Goal: Task Accomplishment & Management: Manage account settings

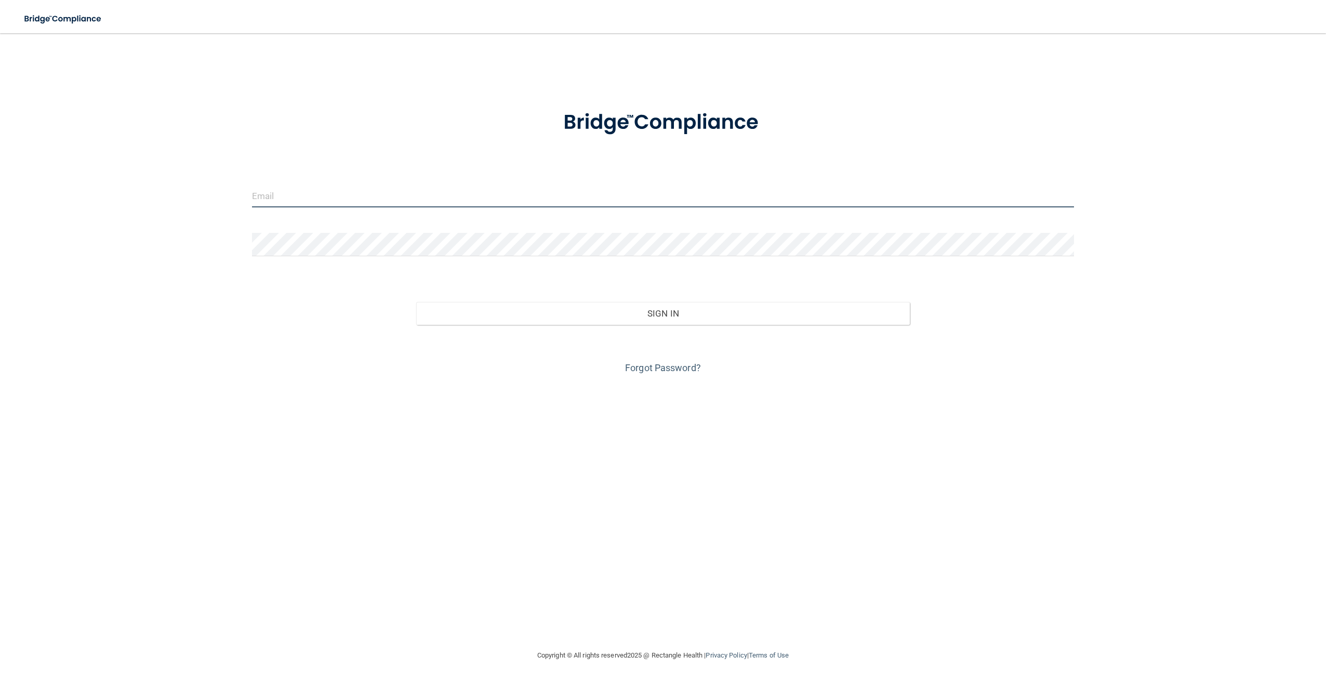
click at [302, 195] on input "email" at bounding box center [663, 195] width 822 height 23
type input "[EMAIL_ADDRESS][DOMAIN_NAME]"
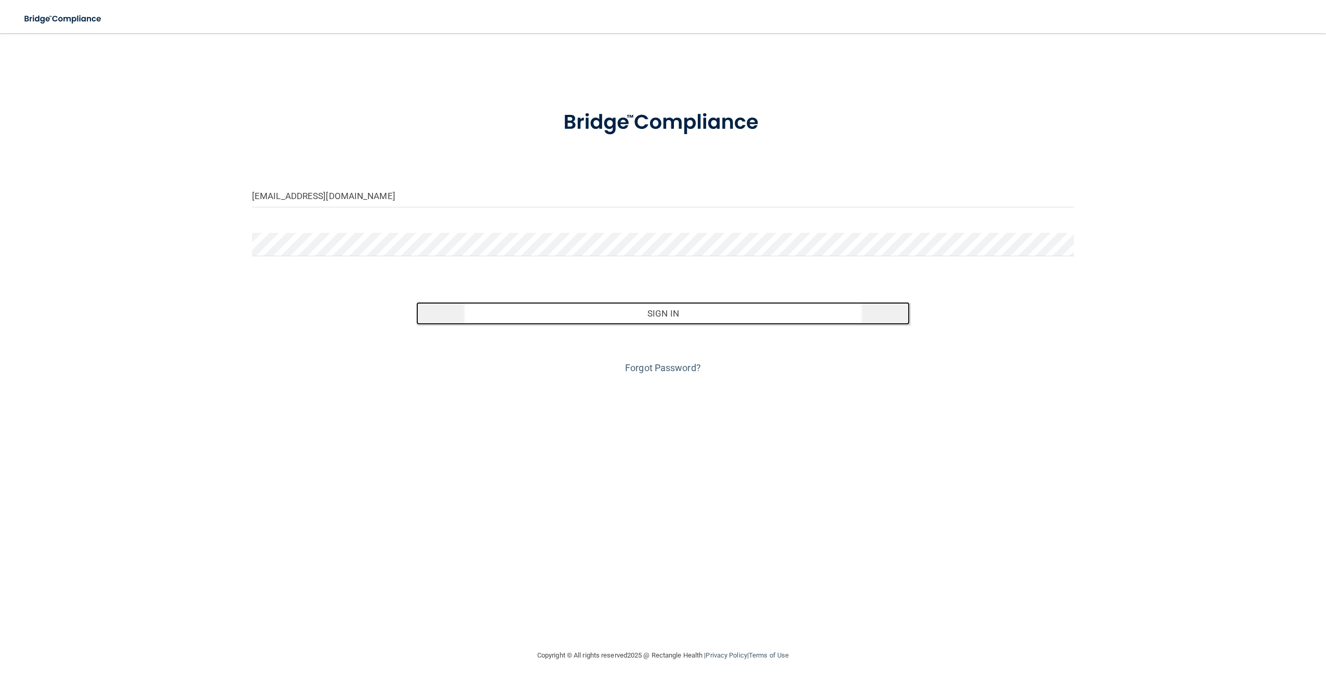
click at [672, 314] on button "Sign In" at bounding box center [662, 313] width 493 height 23
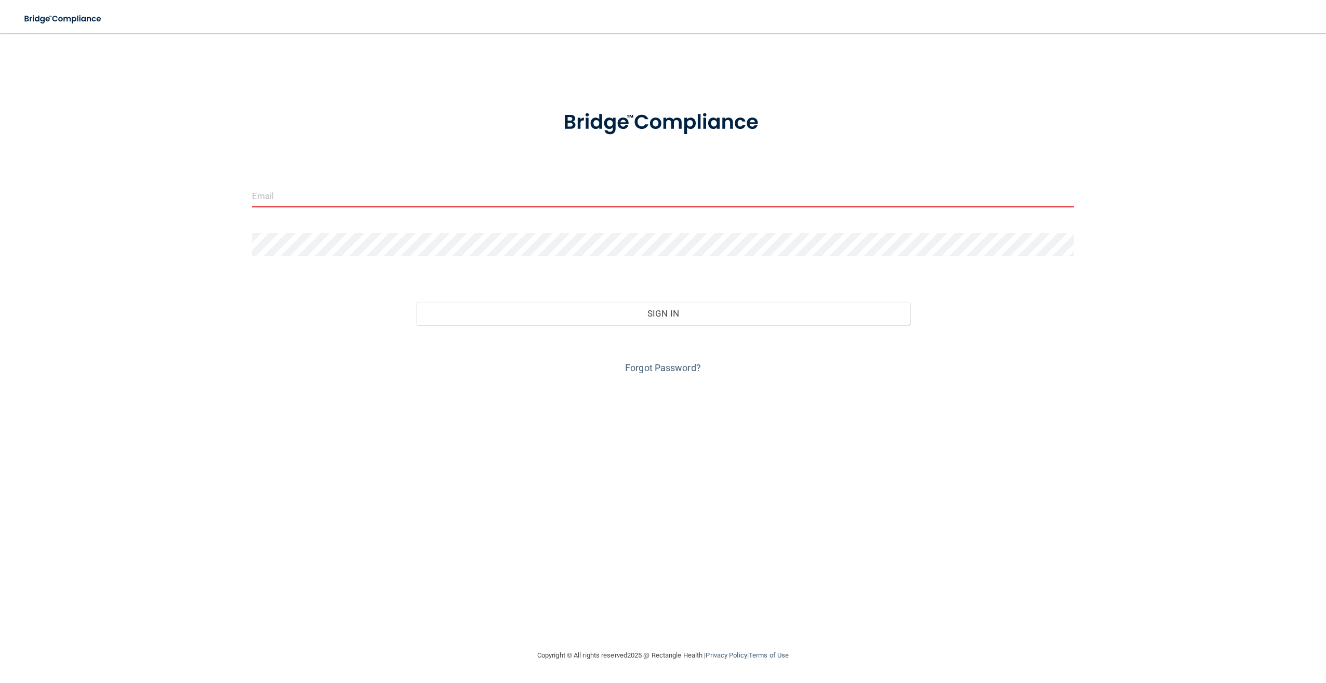
drag, startPoint x: 510, startPoint y: 200, endPoint x: 329, endPoint y: 171, distance: 183.1
click at [329, 171] on form "Invalid email/password. You don't have permission to access that page. Sign In …" at bounding box center [663, 236] width 822 height 281
click at [256, 198] on input "email" at bounding box center [663, 195] width 822 height 23
type input "[EMAIL_ADDRESS][DOMAIN_NAME]"
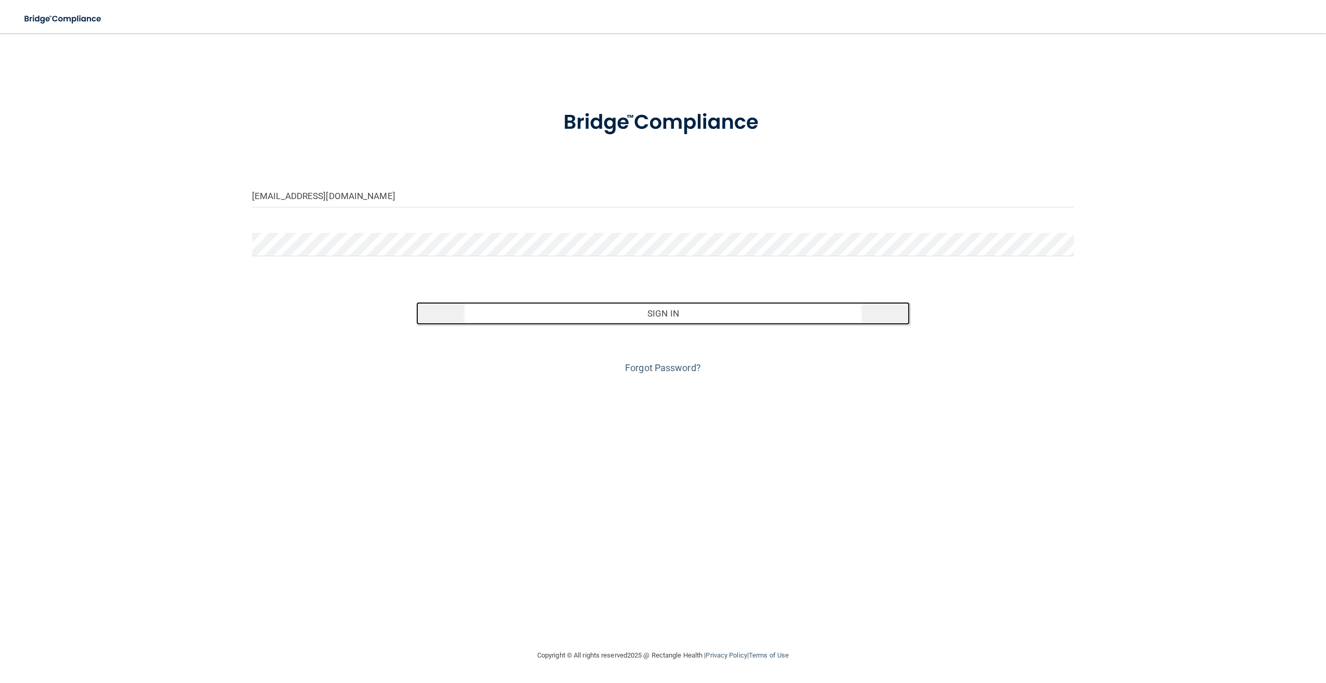
click at [677, 308] on button "Sign In" at bounding box center [662, 313] width 493 height 23
click at [491, 317] on button "Sign In" at bounding box center [662, 313] width 493 height 23
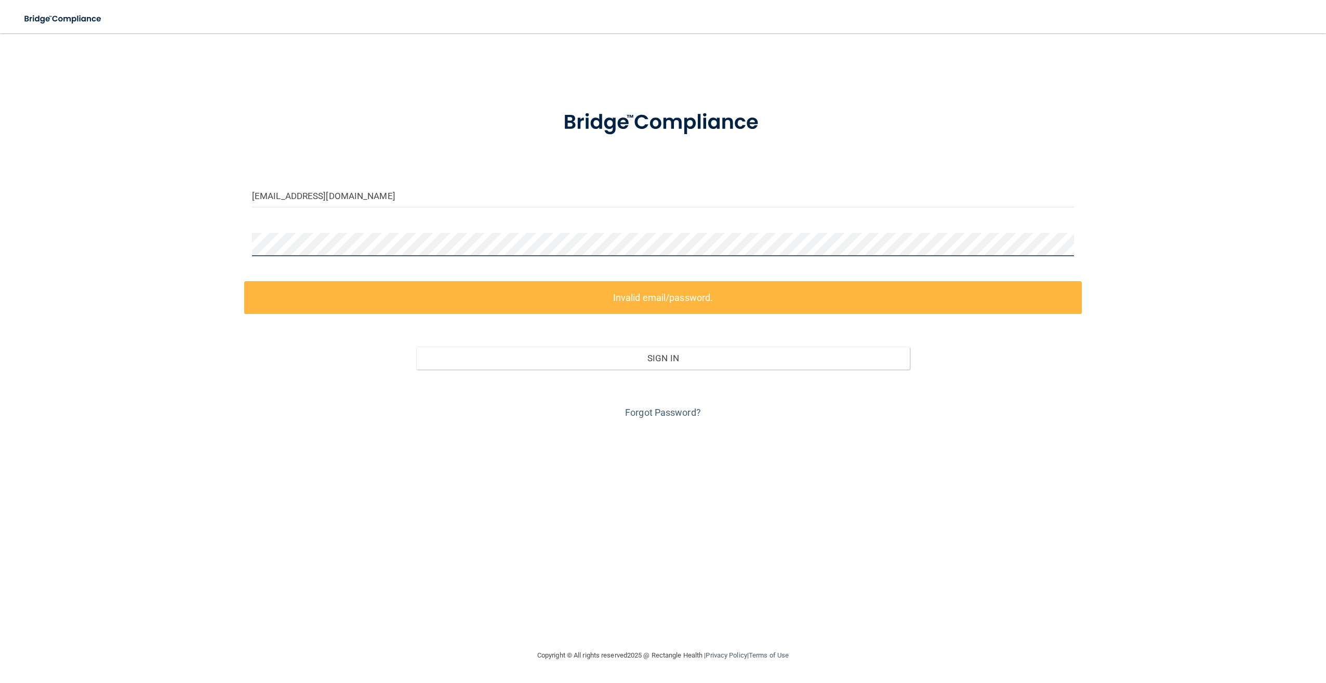
click at [106, 225] on div "kdasilva@lakewoodparkortho.com Invalid email/password. You don't have permissio…" at bounding box center [663, 341] width 1284 height 595
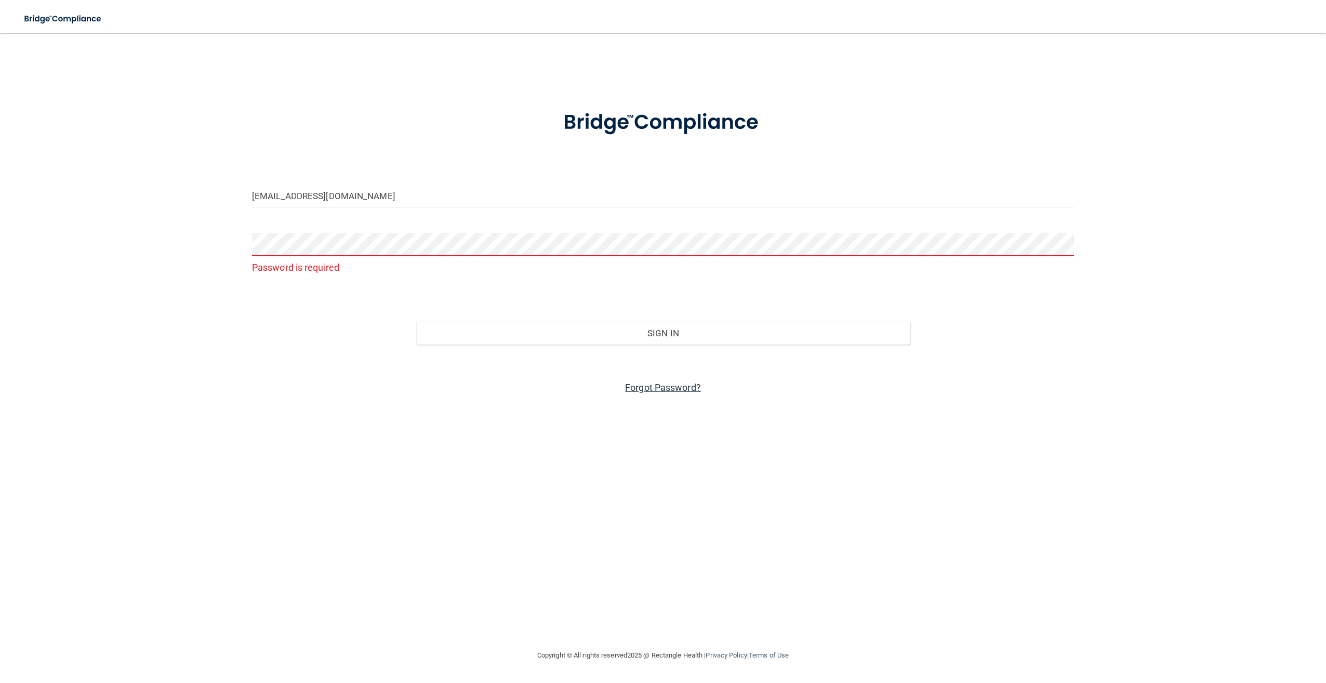
click at [637, 391] on link "Forgot Password?" at bounding box center [663, 387] width 76 height 11
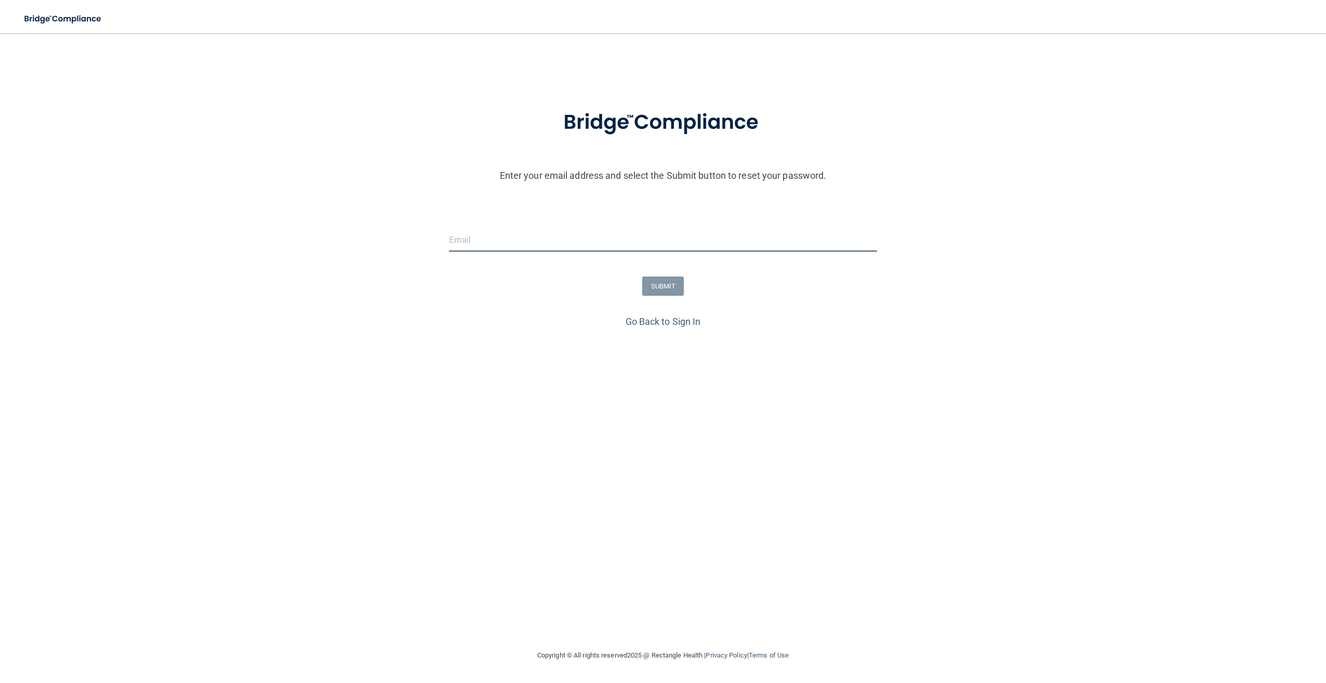
click at [515, 242] on input "email" at bounding box center [663, 239] width 428 height 23
type input "[EMAIL_ADDRESS][DOMAIN_NAME]"
click at [661, 285] on button "SUBMIT" at bounding box center [663, 285] width 42 height 19
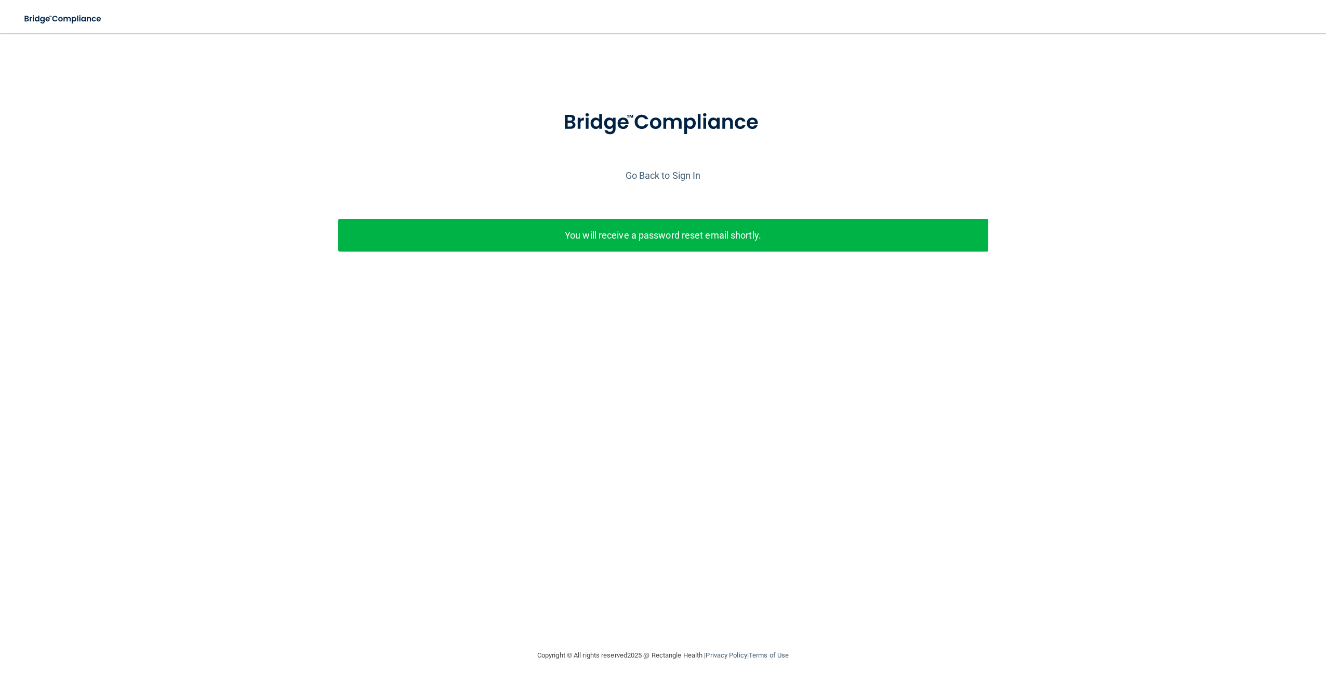
click at [179, 56] on div "Enter your email address and select the Submit button to reset your password. k…" at bounding box center [663, 171] width 1300 height 255
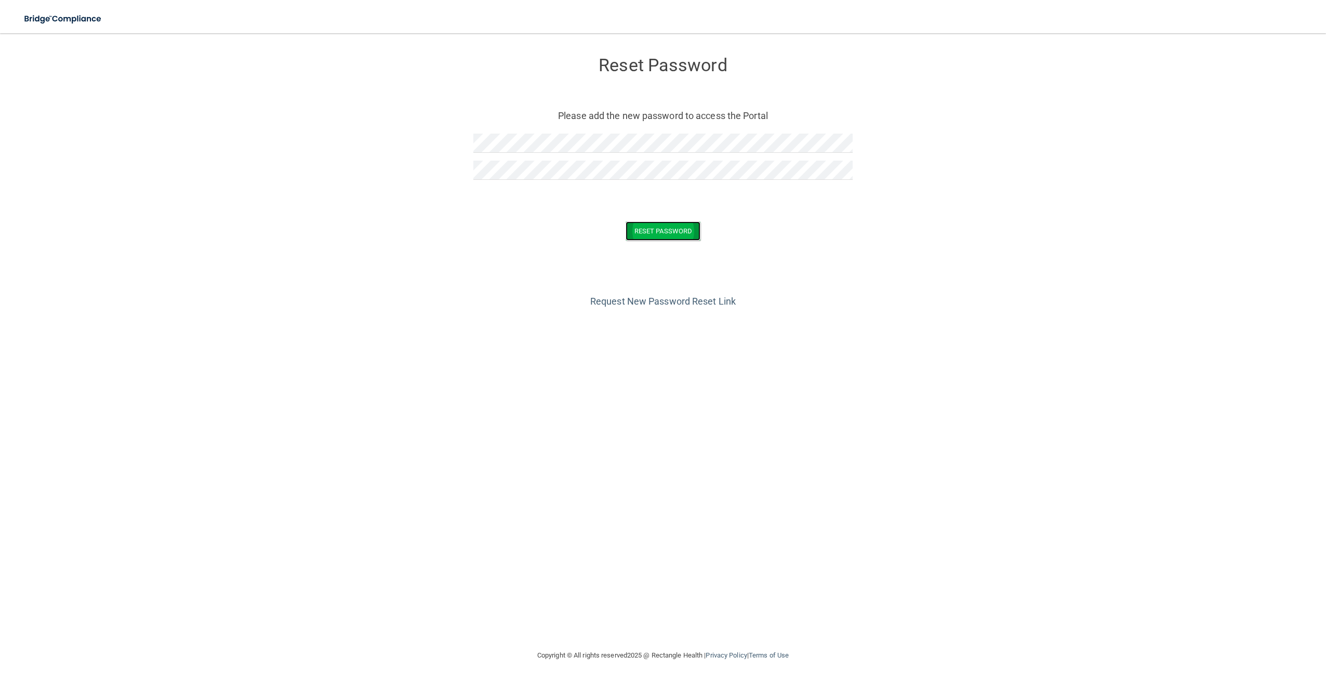
click at [638, 228] on button "Reset Password" at bounding box center [662, 230] width 75 height 19
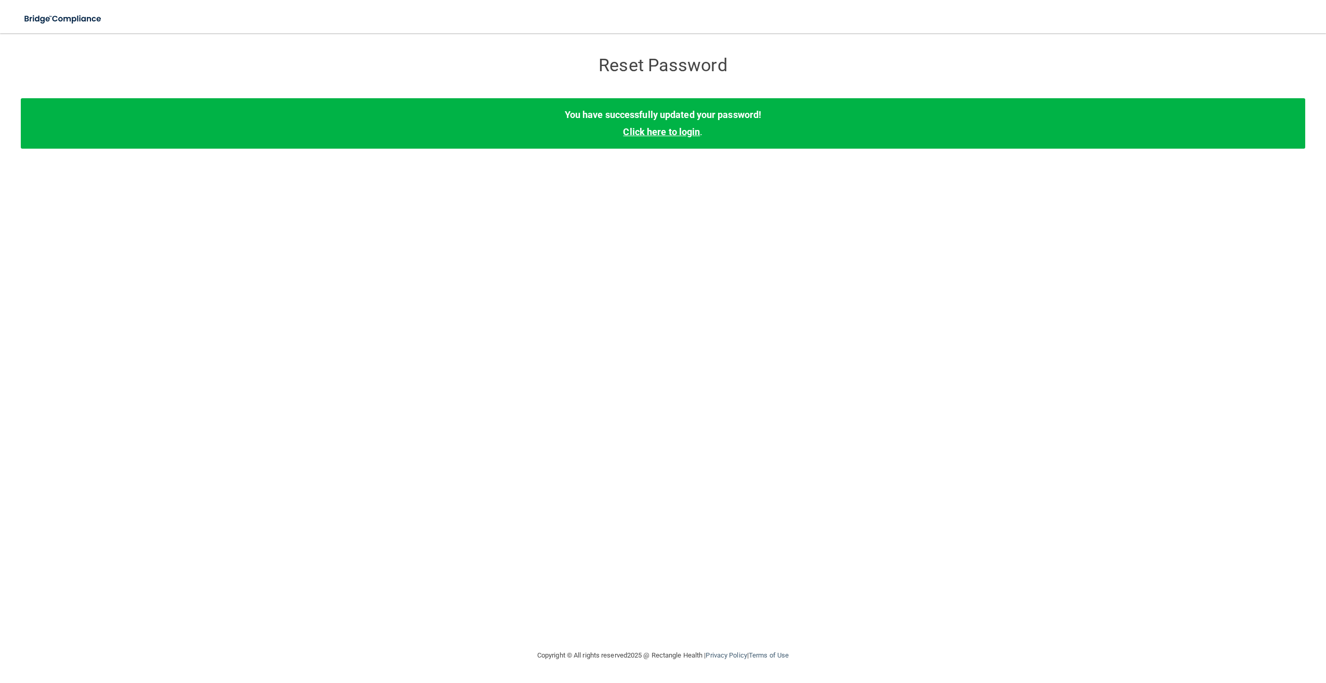
click at [686, 128] on link "Click here to login" at bounding box center [661, 131] width 77 height 11
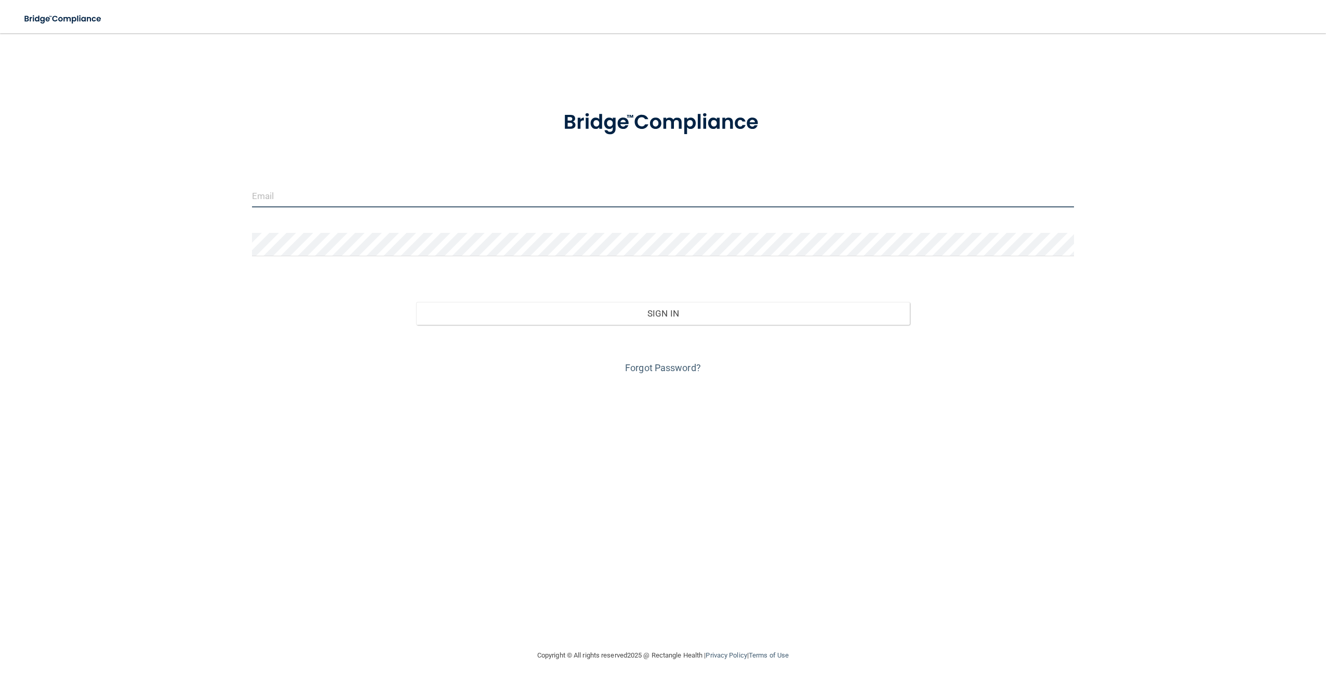
type input "[EMAIL_ADDRESS][DOMAIN_NAME]"
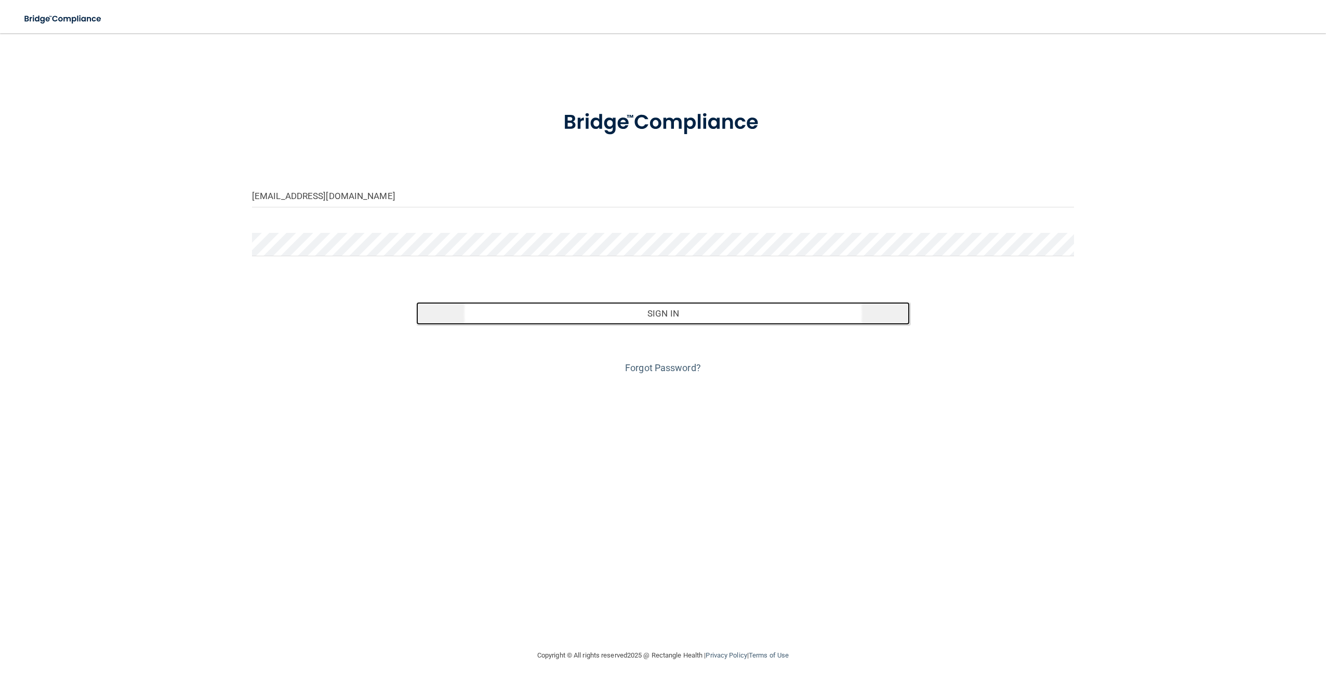
click at [632, 311] on button "Sign In" at bounding box center [662, 313] width 493 height 23
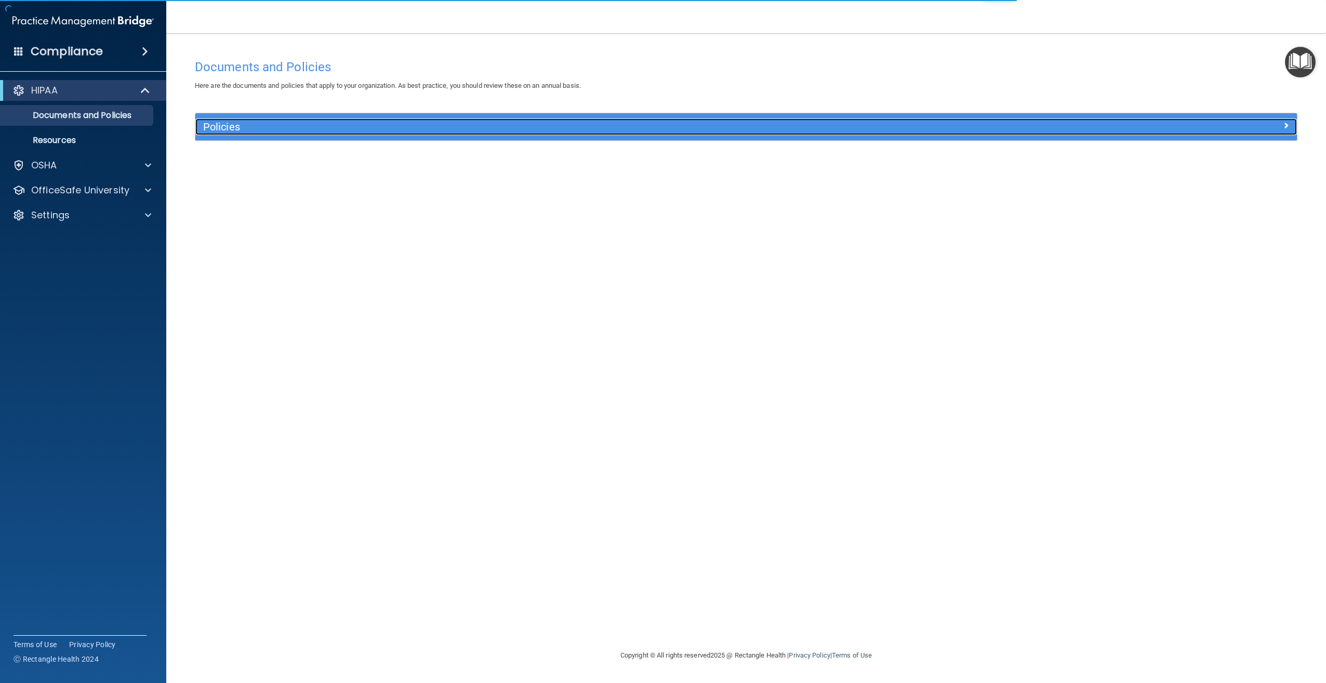
click at [217, 129] on h5 "Policies" at bounding box center [608, 126] width 810 height 11
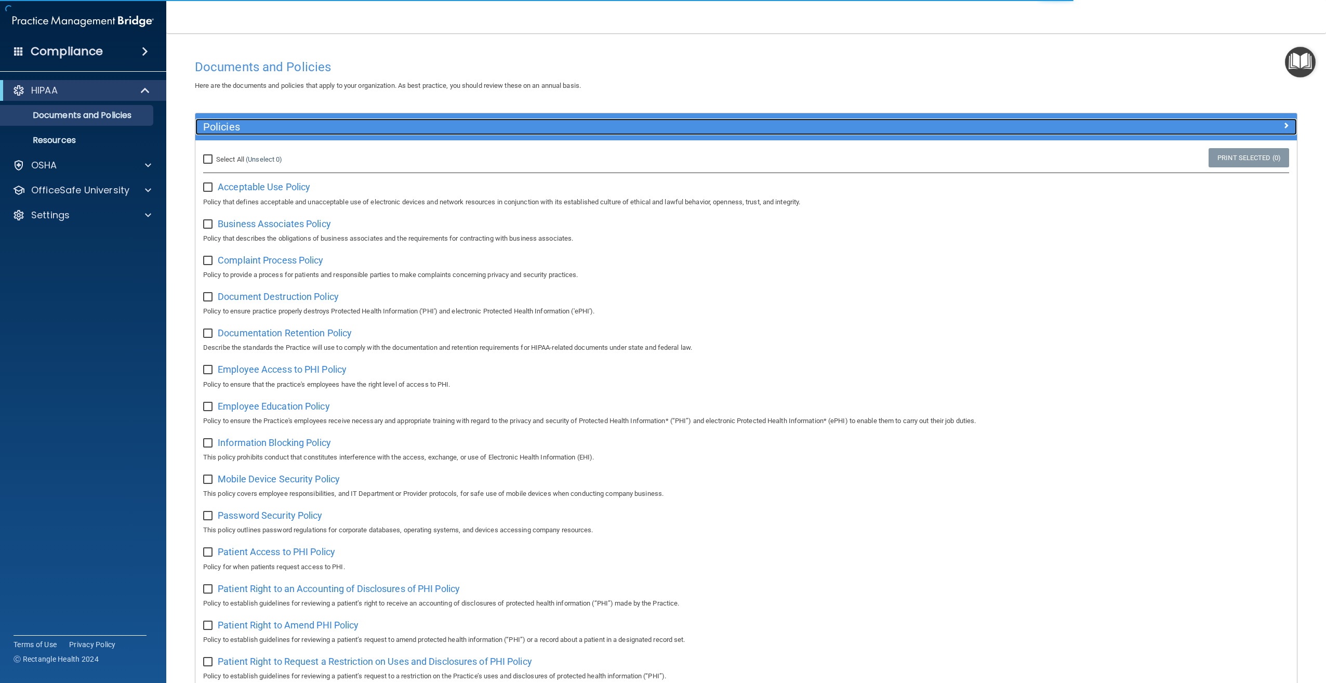
click at [217, 129] on h5 "Policies" at bounding box center [608, 126] width 810 height 11
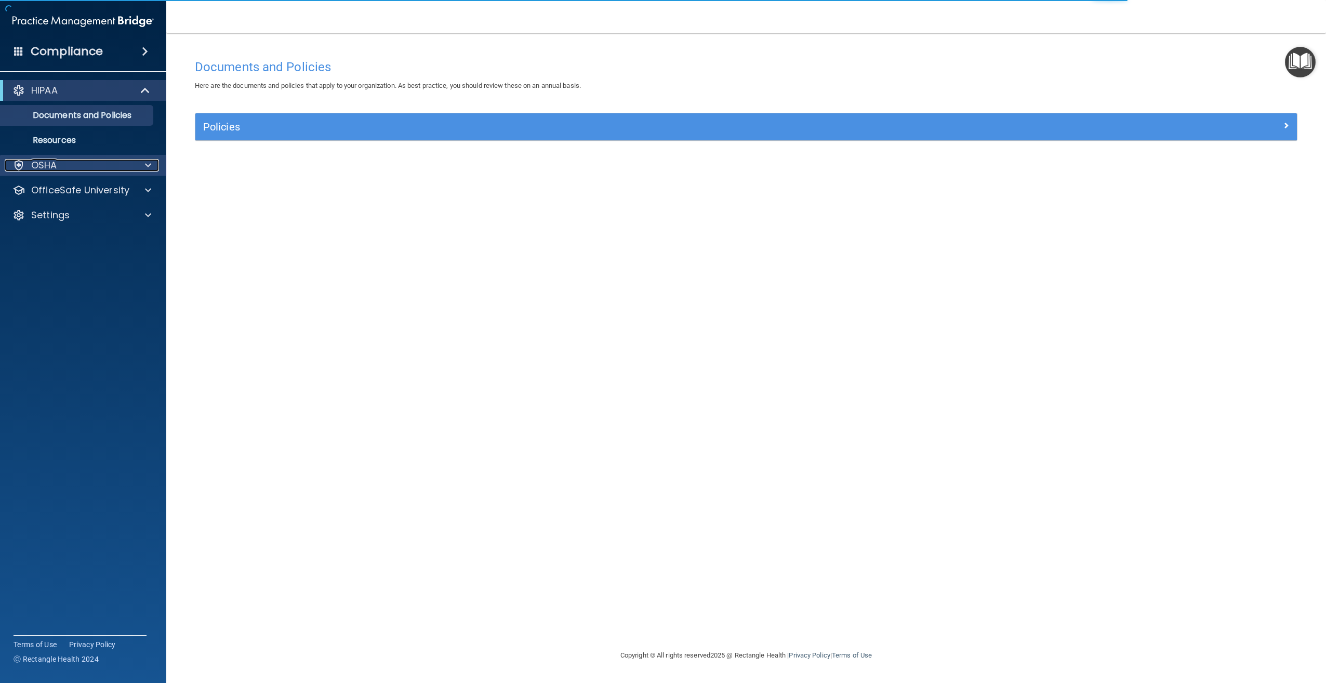
click at [99, 165] on div "OSHA" at bounding box center [69, 165] width 129 height 12
click at [130, 115] on p "Documents and Policies" at bounding box center [78, 115] width 142 height 10
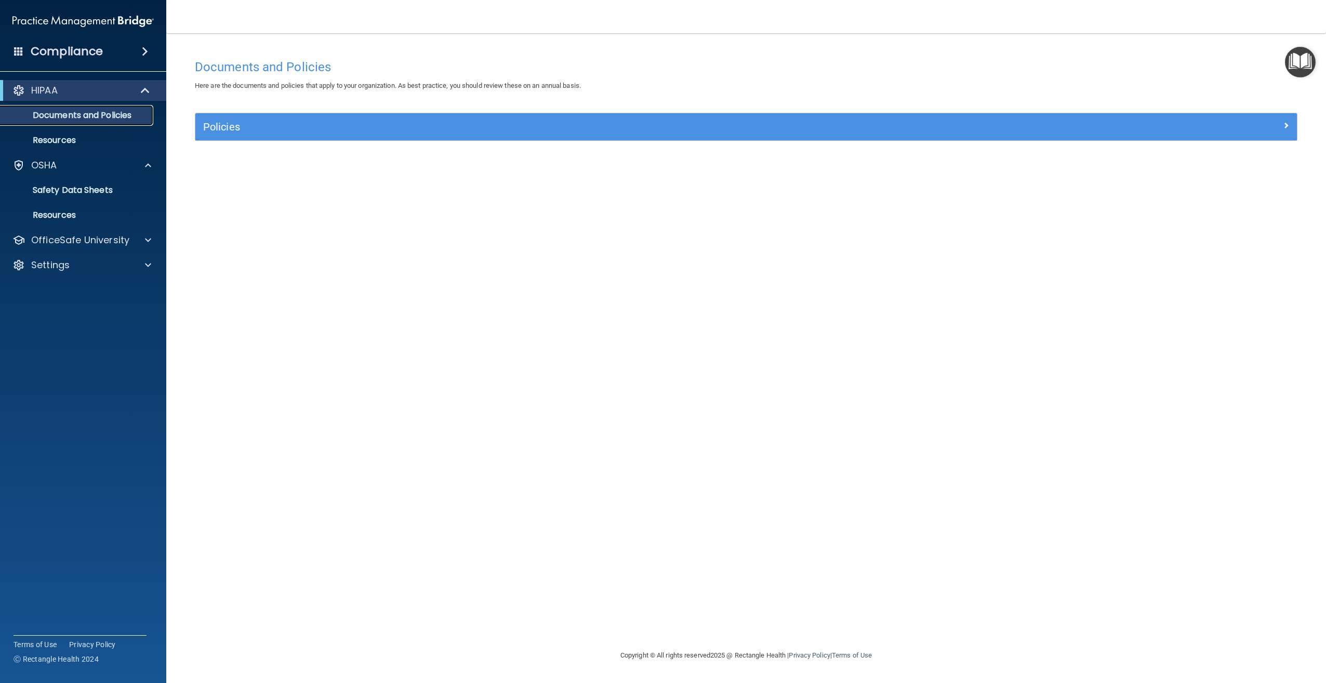
click at [127, 117] on p "Documents and Policies" at bounding box center [78, 115] width 142 height 10
click at [142, 92] on span at bounding box center [146, 90] width 9 height 12
click at [74, 123] on div "OSHA" at bounding box center [83, 115] width 167 height 21
click at [63, 161] on p "Resources" at bounding box center [78, 165] width 142 height 10
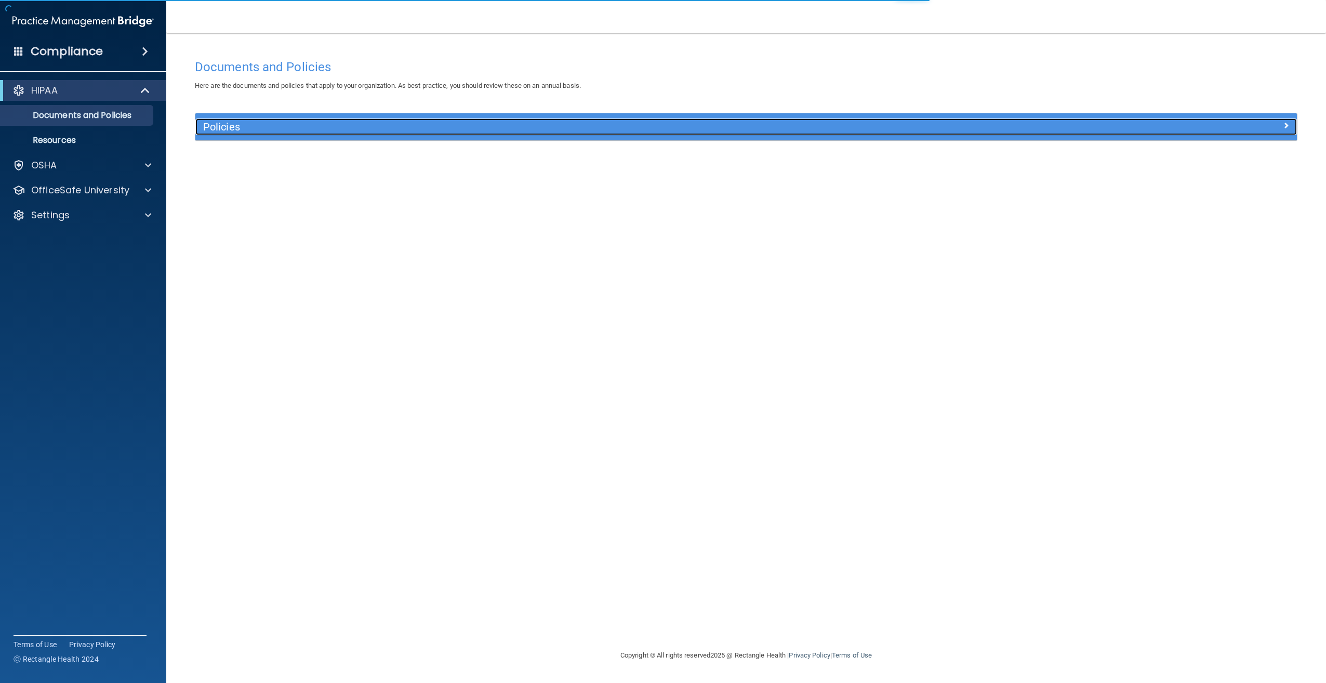
click at [221, 126] on h5 "Policies" at bounding box center [608, 126] width 810 height 11
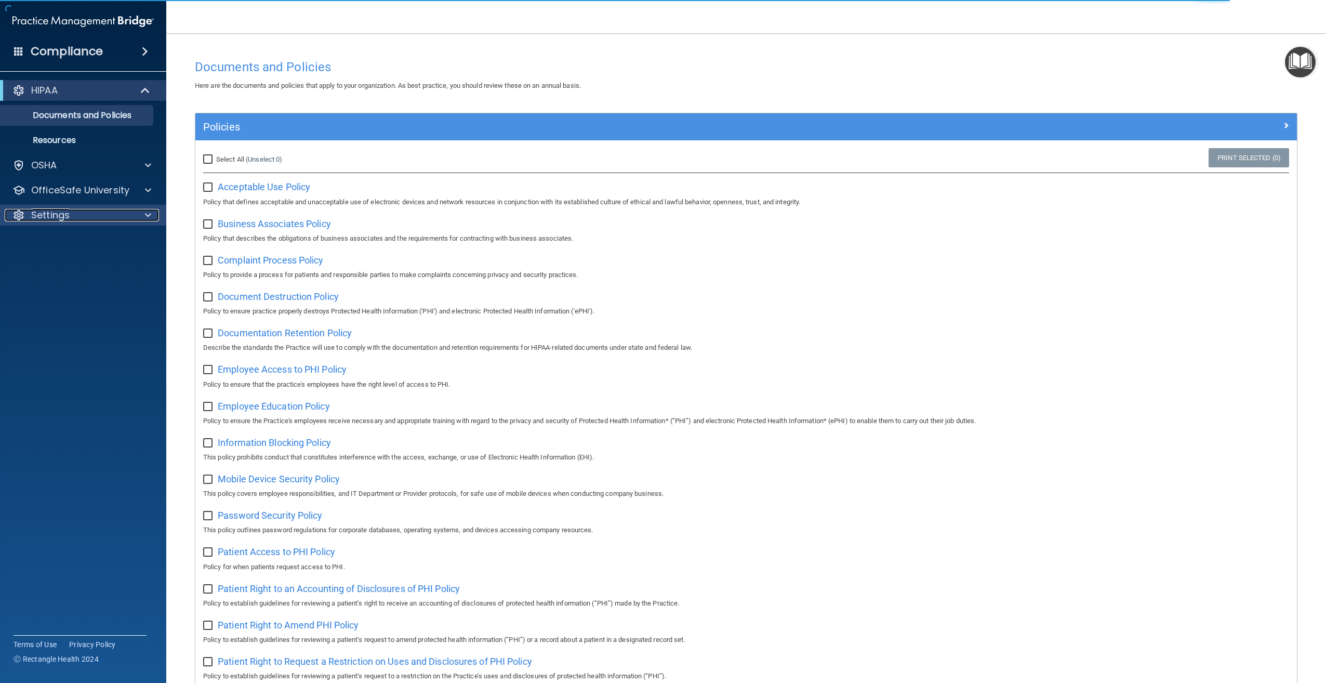
click at [139, 210] on div at bounding box center [146, 215] width 26 height 12
click at [110, 235] on p "My Account" at bounding box center [78, 240] width 142 height 10
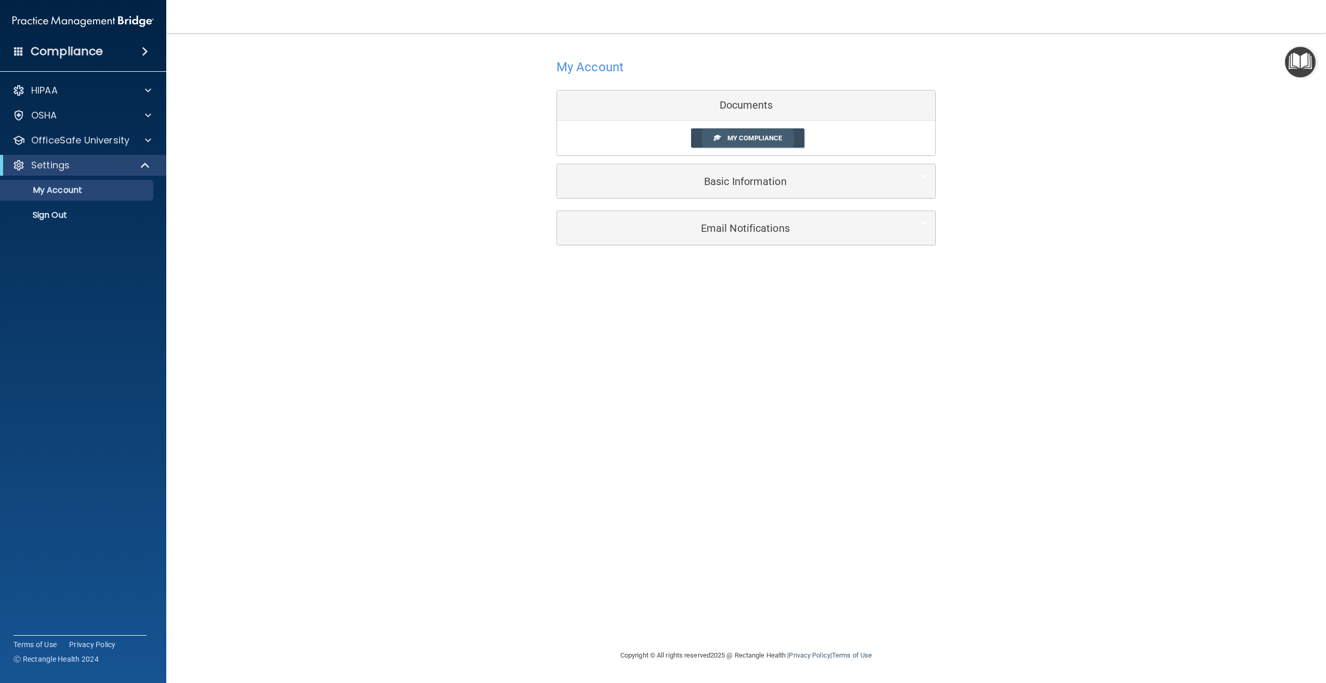
click at [745, 140] on span "My Compliance" at bounding box center [754, 138] width 55 height 8
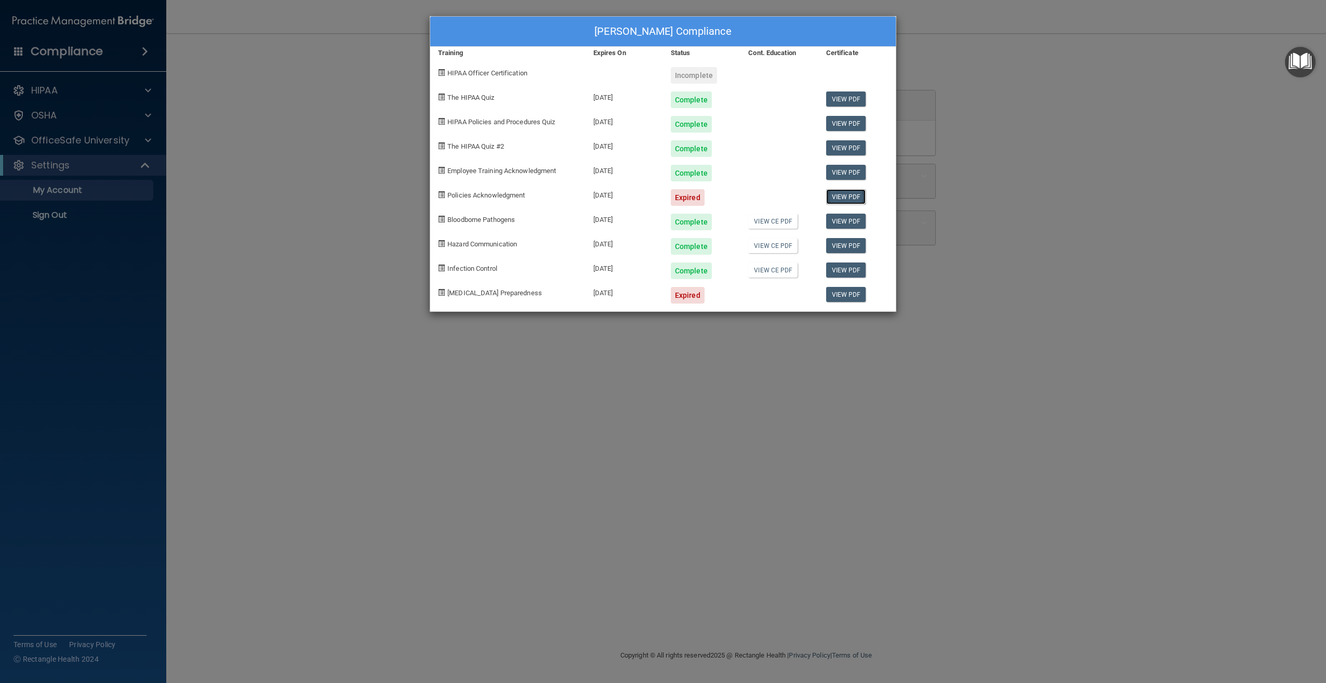
click at [835, 201] on link "View PDF" at bounding box center [846, 196] width 40 height 15
click at [457, 197] on span "Policies Acknowledgment" at bounding box center [485, 195] width 77 height 8
click at [837, 193] on link "View PDF" at bounding box center [846, 196] width 40 height 15
click at [68, 96] on div "Kerry DaSilva's Compliance Training Expires On Status Cont. Education Certifica…" at bounding box center [663, 341] width 1326 height 683
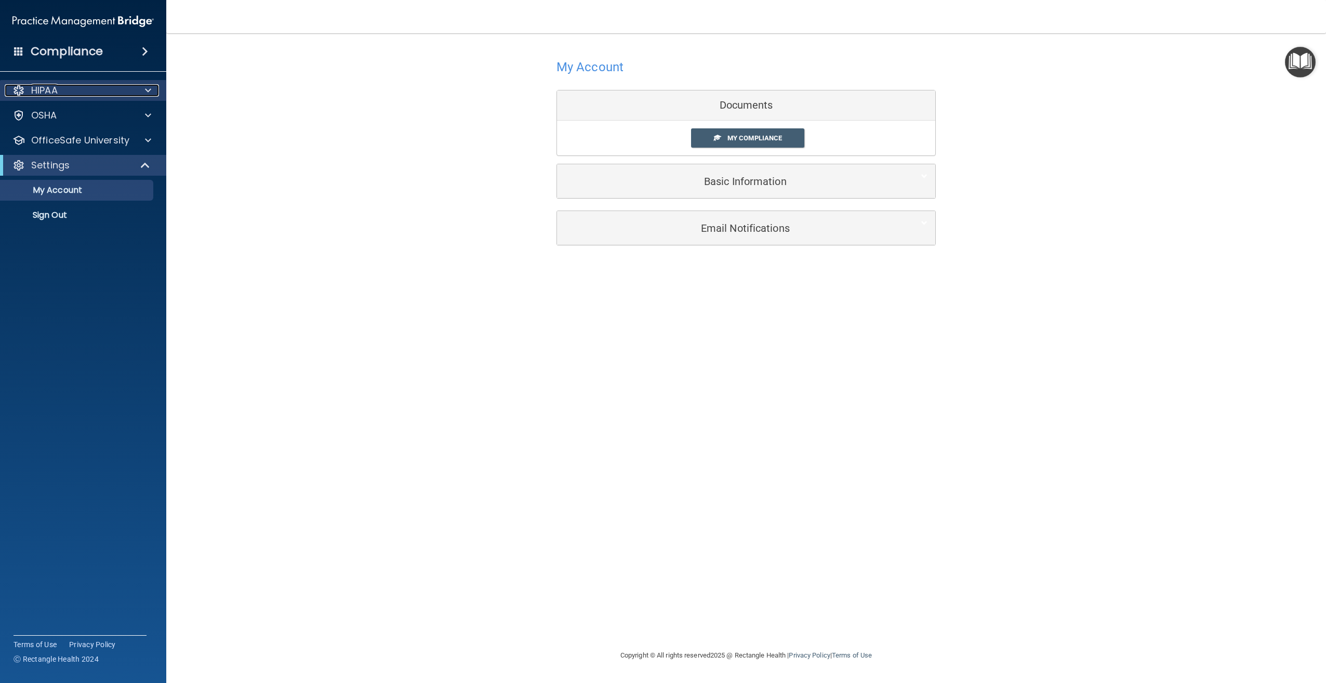
click at [60, 91] on div "HIPAA" at bounding box center [69, 90] width 129 height 12
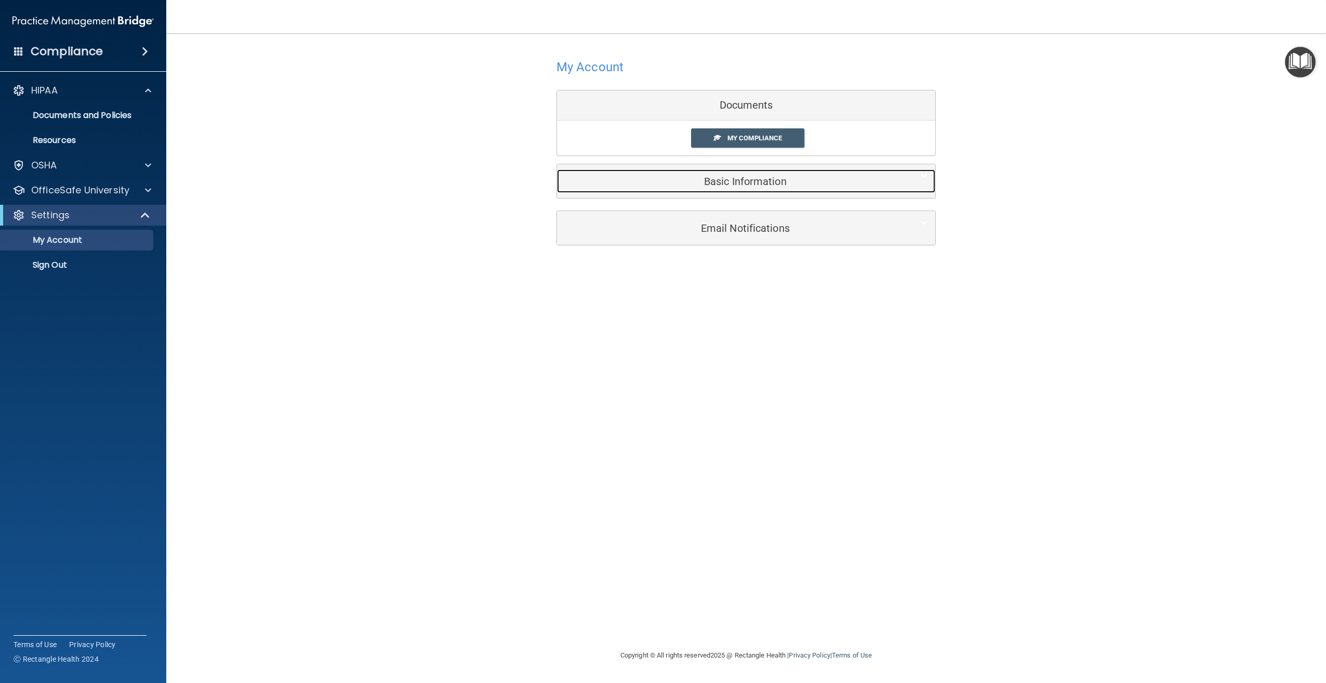
click at [763, 180] on h5 "Basic Information" at bounding box center [730, 181] width 331 height 11
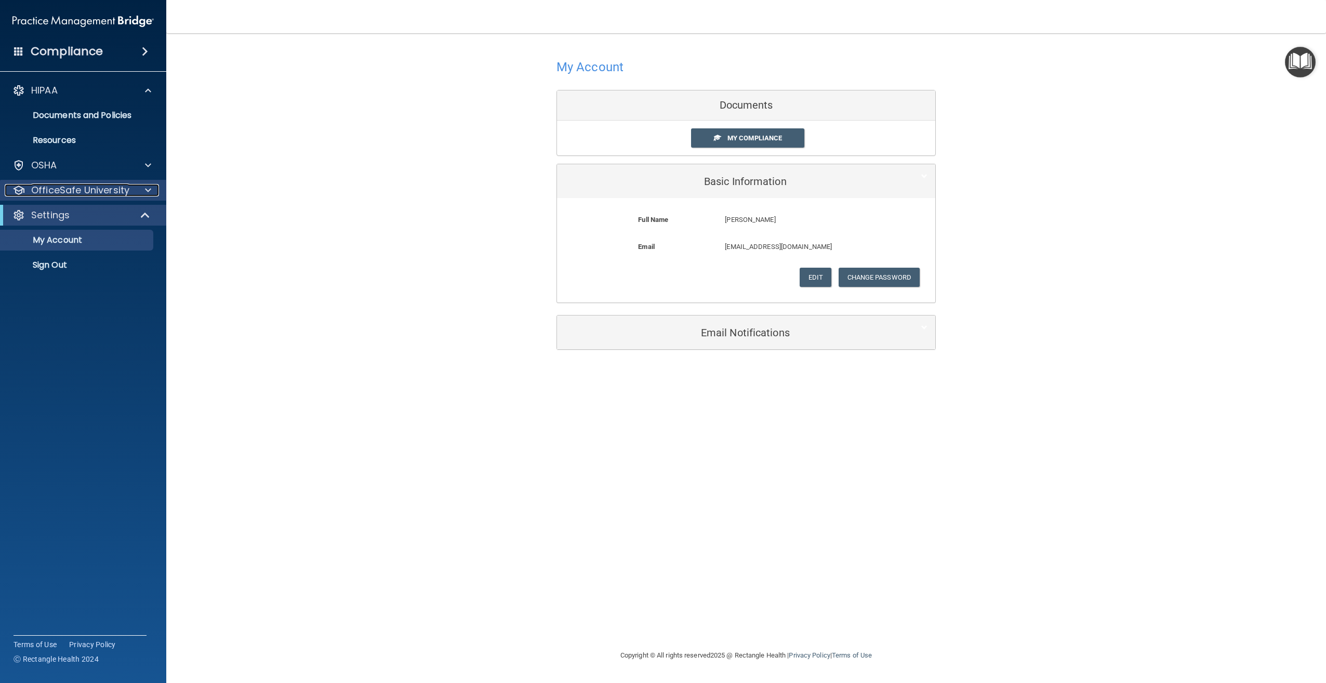
click at [83, 189] on p "OfficeSafe University" at bounding box center [80, 190] width 98 height 12
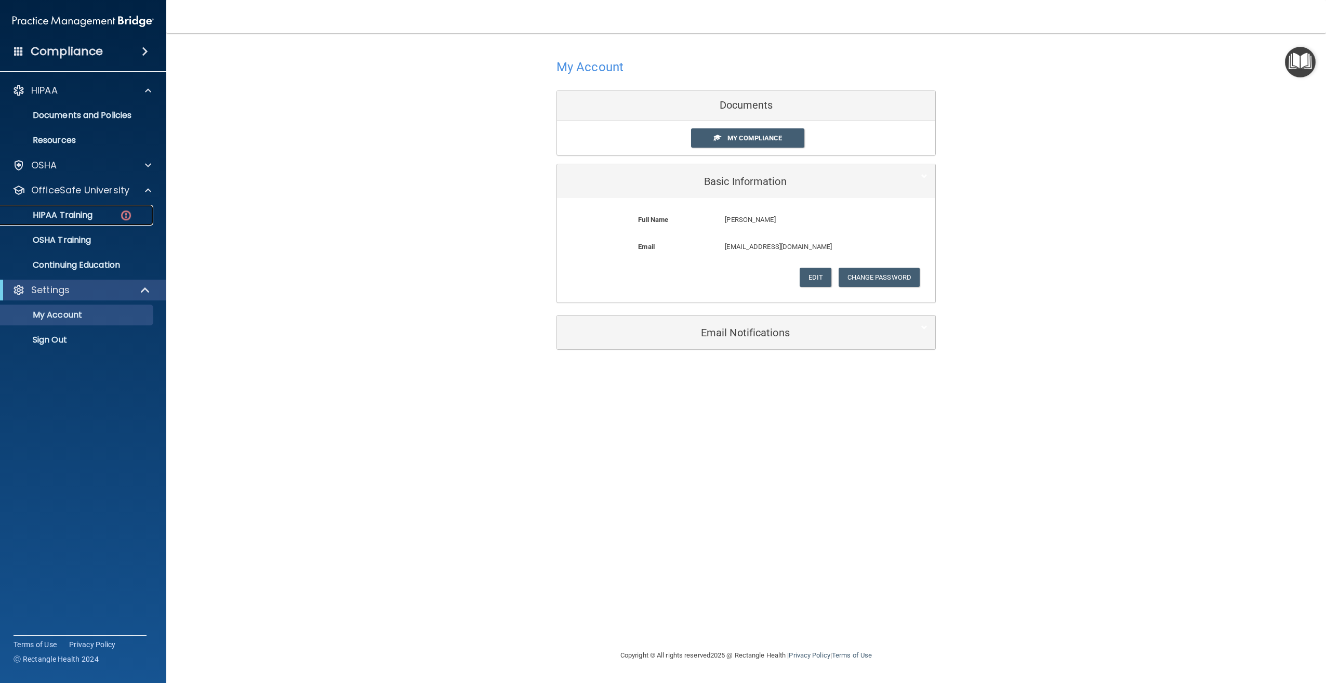
click at [74, 216] on p "HIPAA Training" at bounding box center [50, 215] width 86 height 10
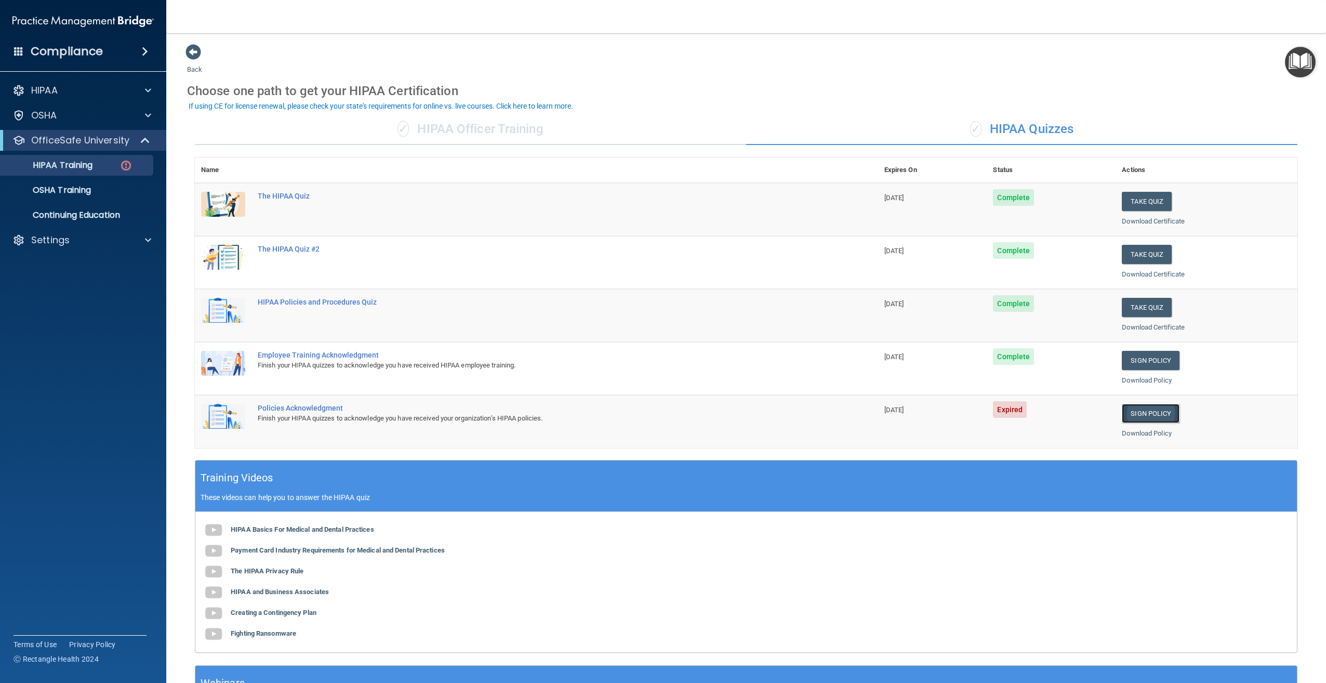
click at [1131, 416] on link "Sign Policy" at bounding box center [1150, 413] width 58 height 19
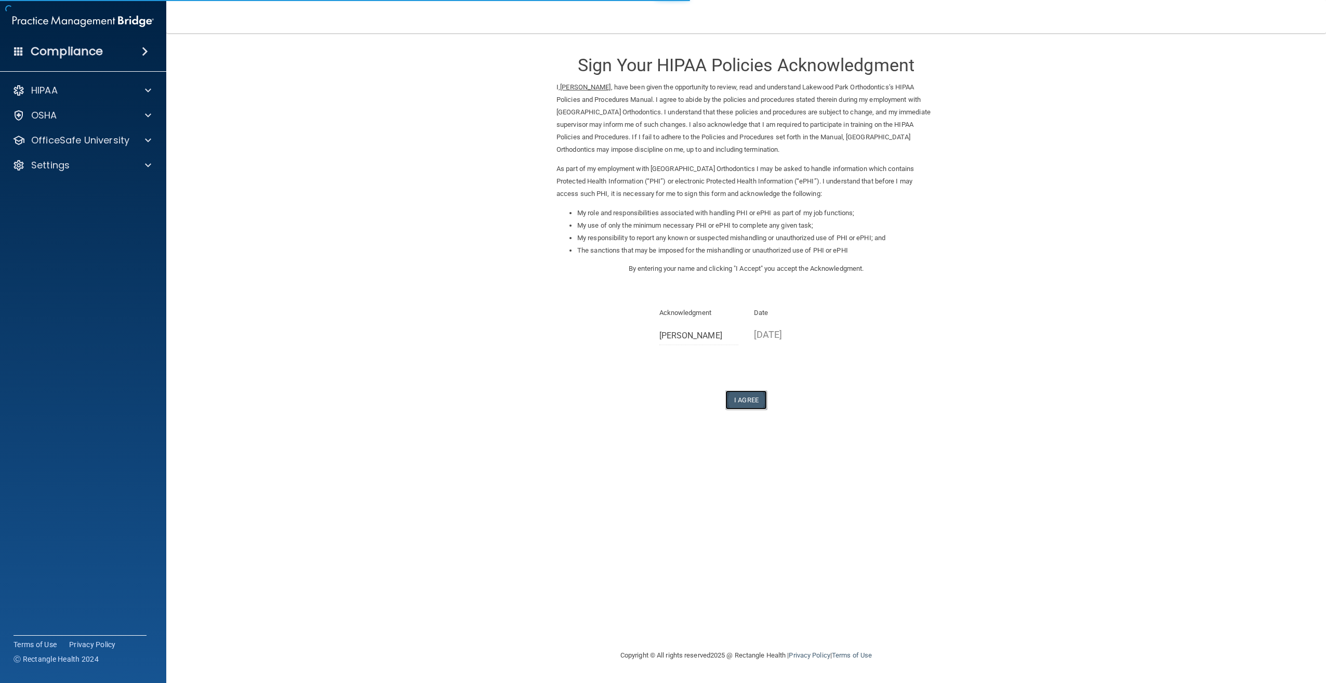
click at [757, 399] on button "I Agree" at bounding box center [746, 399] width 42 height 19
